Goal: Communication & Community: Connect with others

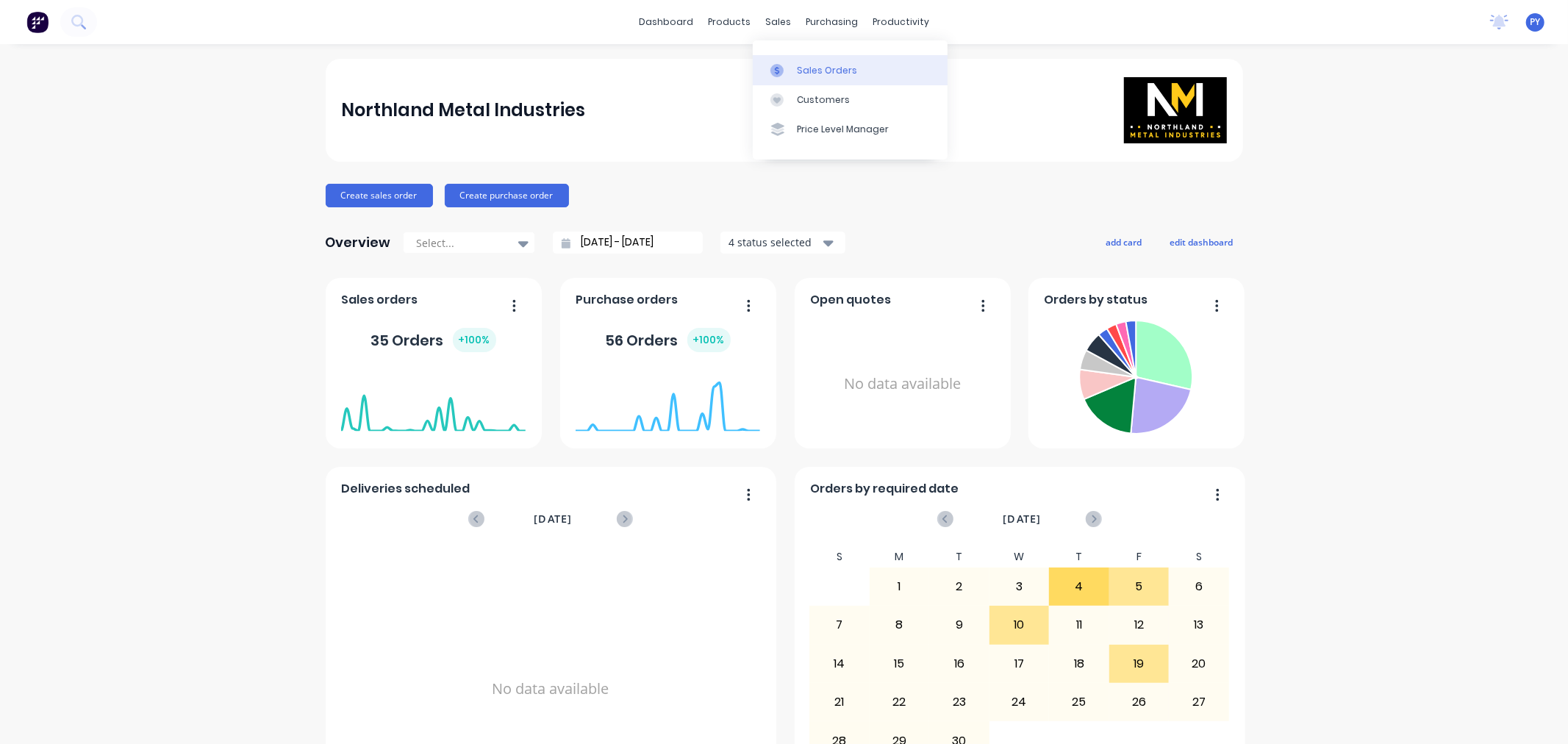
click at [797, 67] on div "Sales Orders" at bounding box center [827, 71] width 60 height 14
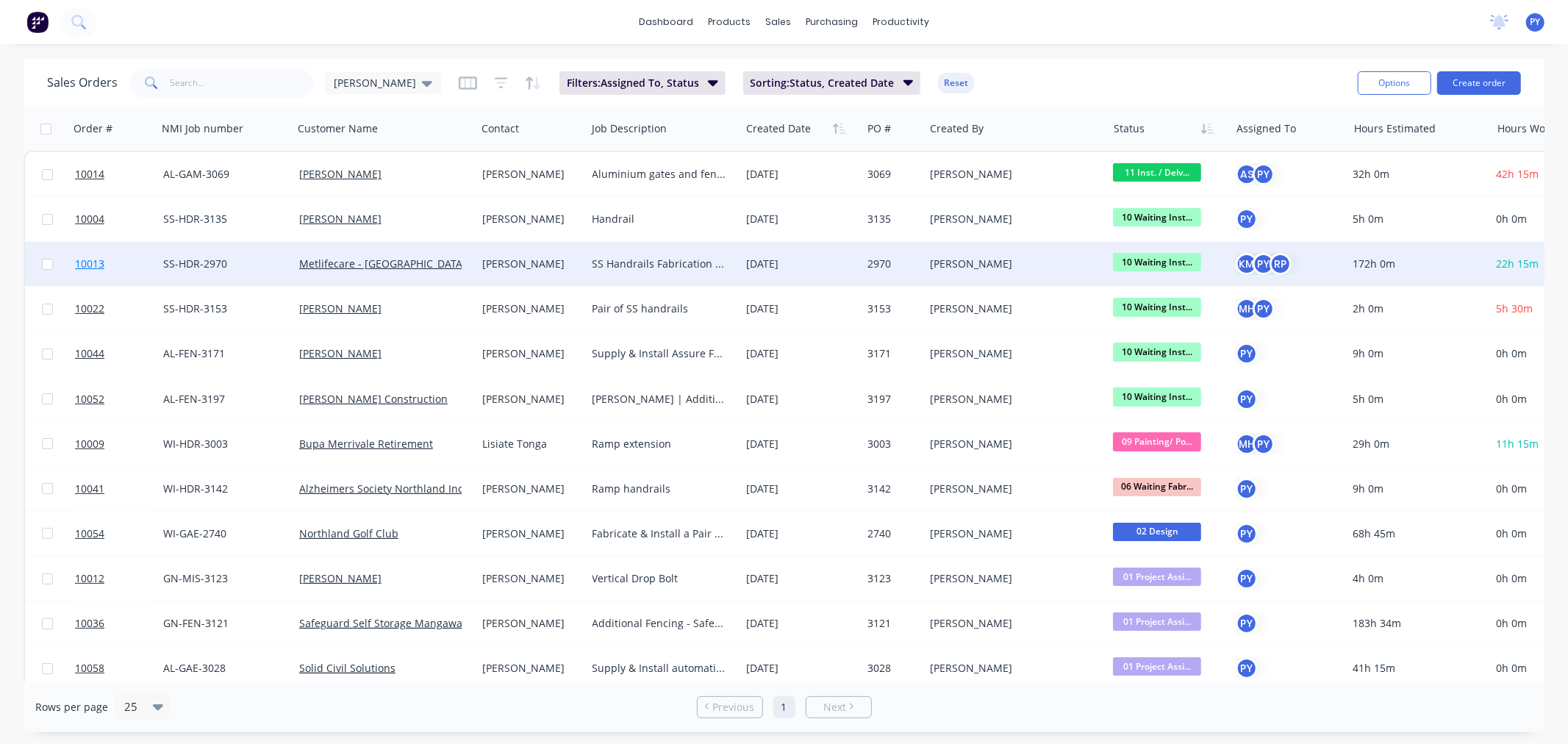
click at [88, 257] on span "10013" at bounding box center [89, 263] width 29 height 14
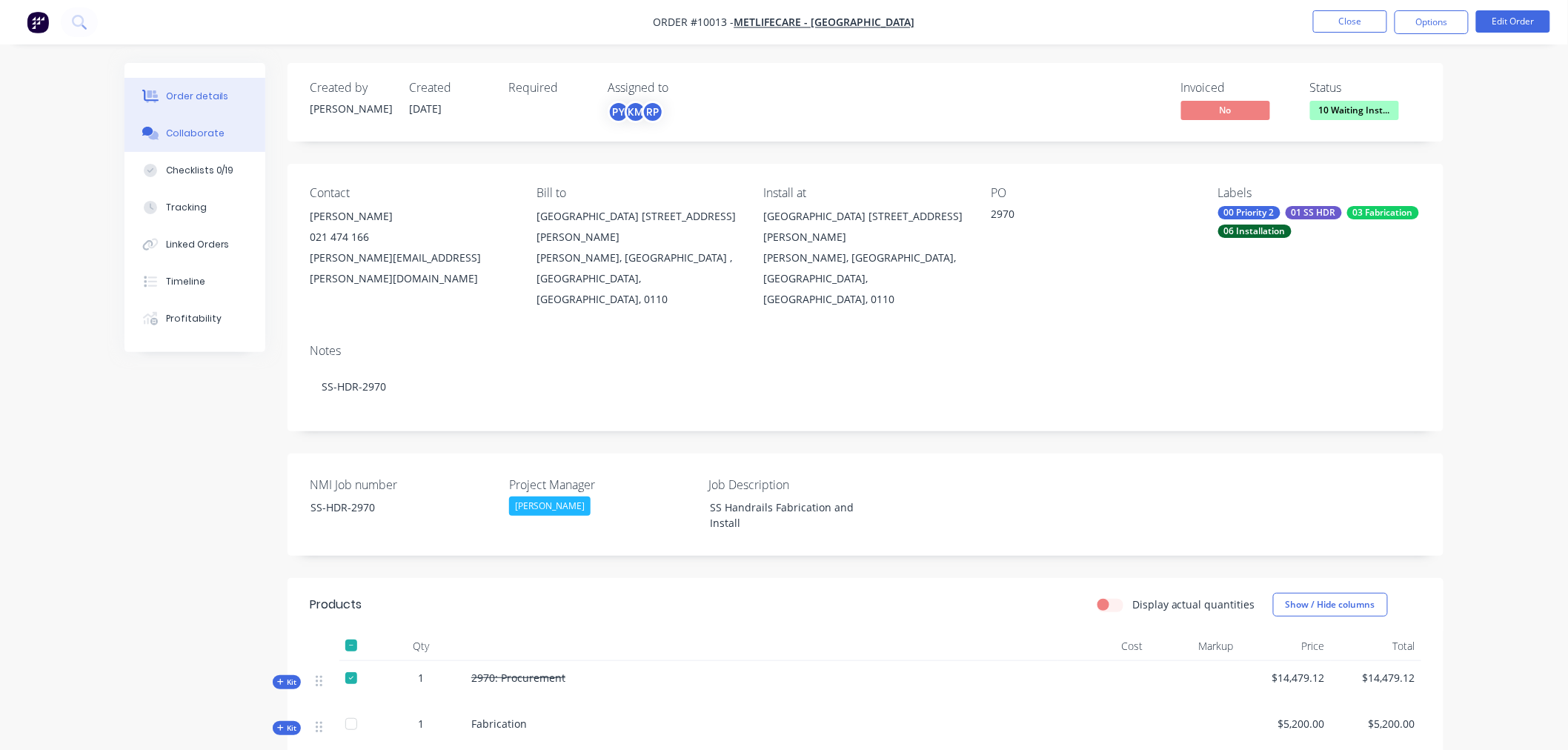
click at [186, 133] on div "Collaborate" at bounding box center [195, 133] width 59 height 14
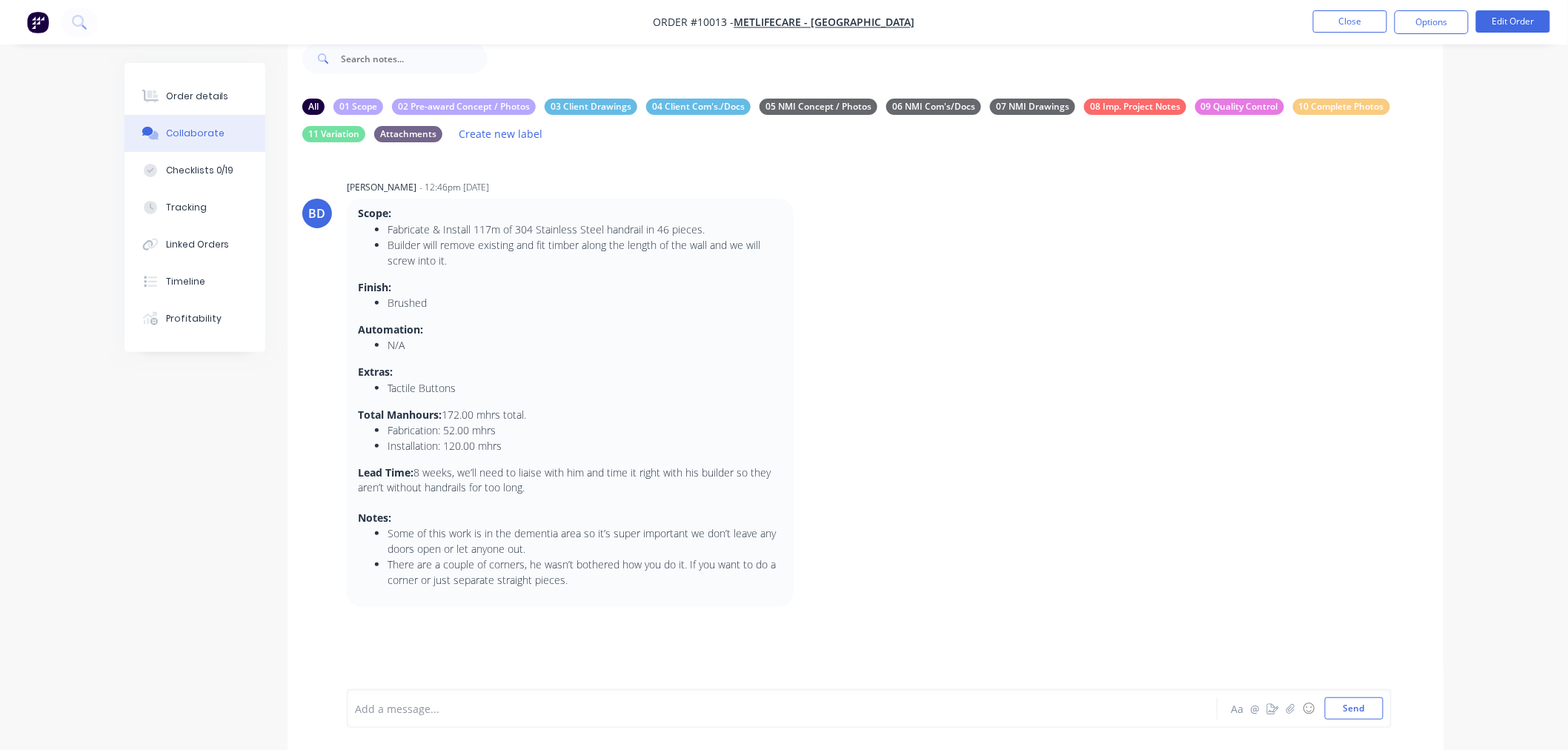
scroll to position [47, 0]
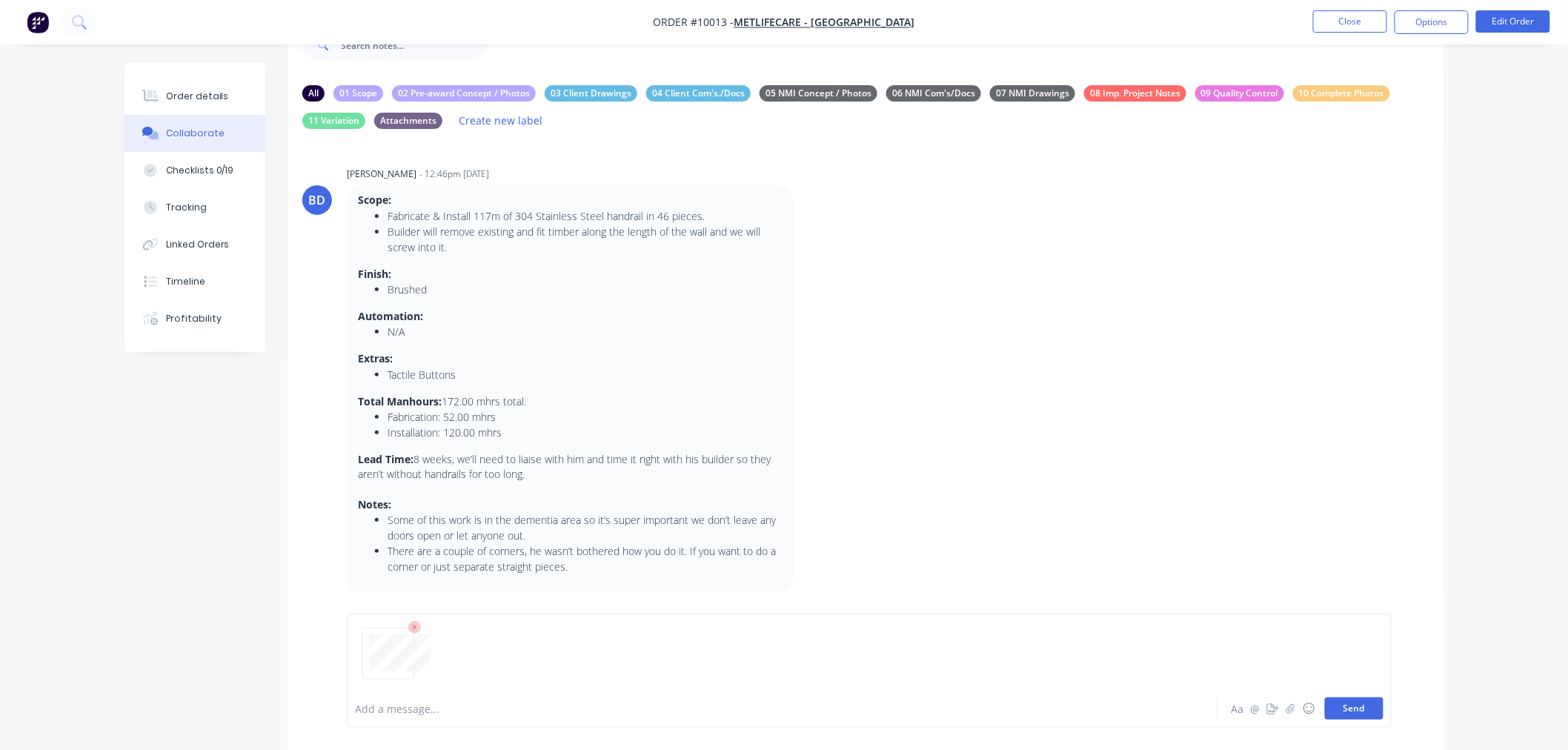
click at [1357, 710] on button "Send" at bounding box center [1354, 708] width 59 height 22
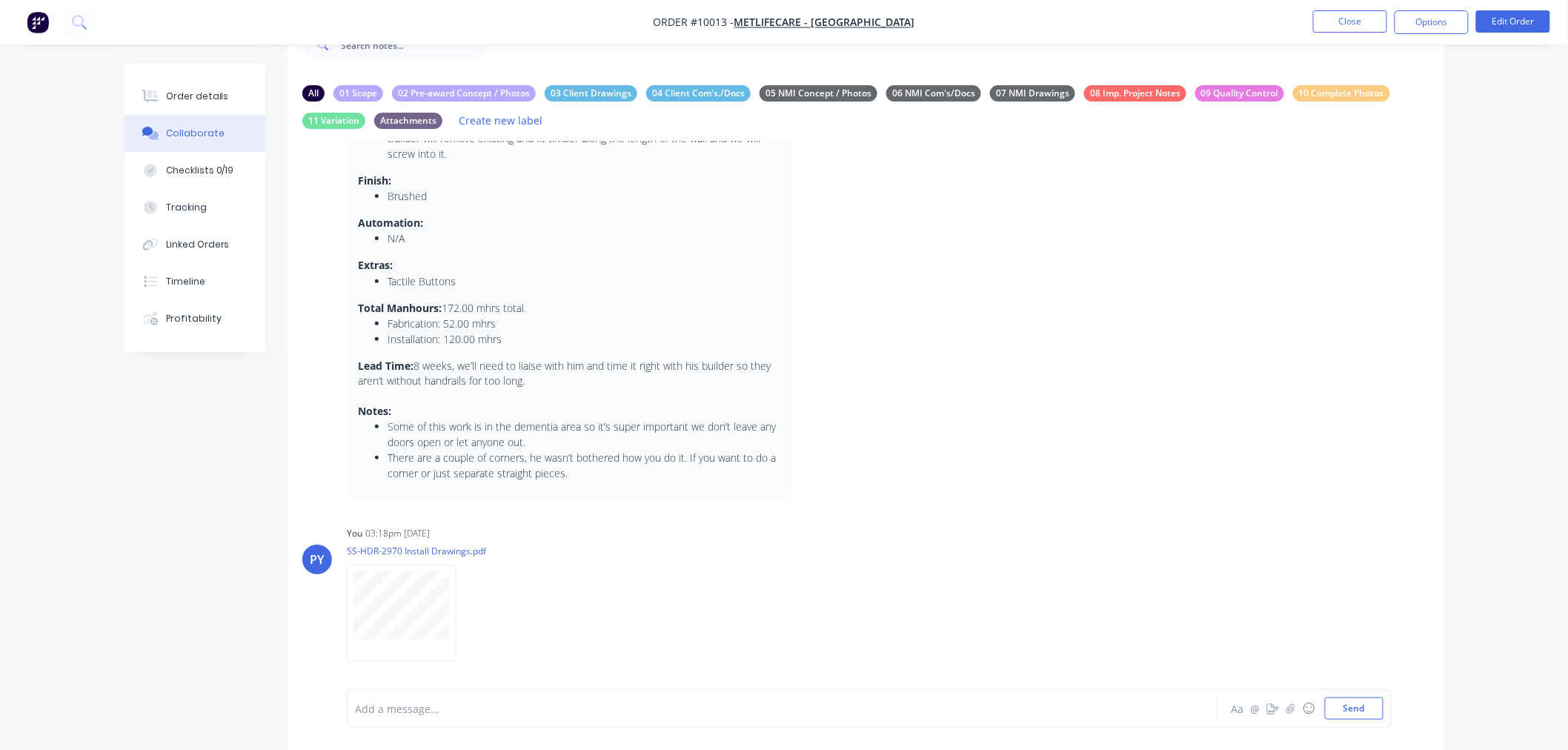
scroll to position [94, 0]
click at [1347, 19] on button "Close" at bounding box center [1349, 21] width 74 height 22
